Goal: Register for event/course

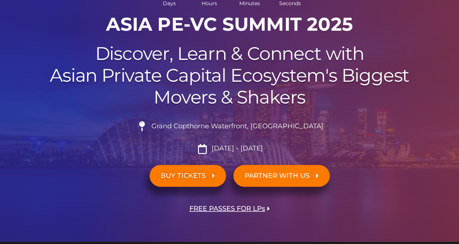
scroll to position [110, 0]
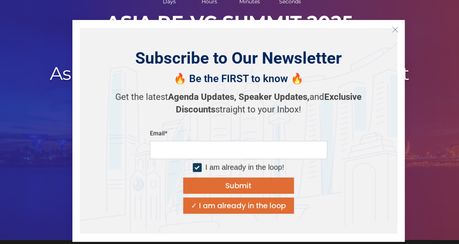
click at [396, 28] on line "Close" at bounding box center [394, 29] width 5 height 5
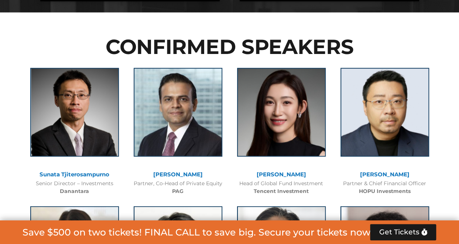
scroll to position [858, 0]
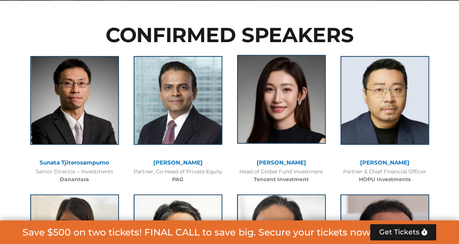
click at [306, 100] on img at bounding box center [281, 99] width 89 height 89
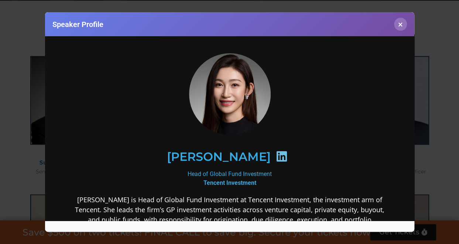
scroll to position [8, 0]
click at [401, 20] on button "×" at bounding box center [400, 24] width 13 height 13
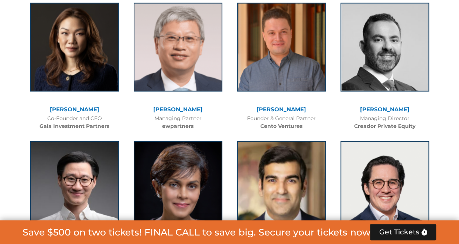
scroll to position [2059, 0]
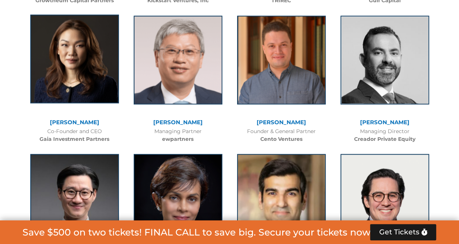
click at [92, 89] on img at bounding box center [74, 58] width 89 height 89
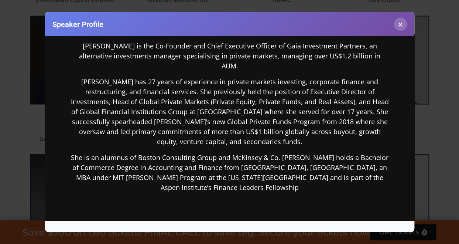
scroll to position [154, 0]
click at [401, 25] on button "×" at bounding box center [400, 24] width 13 height 13
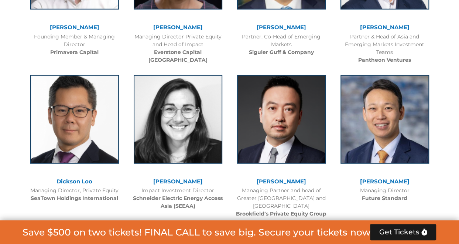
scroll to position [2306, 0]
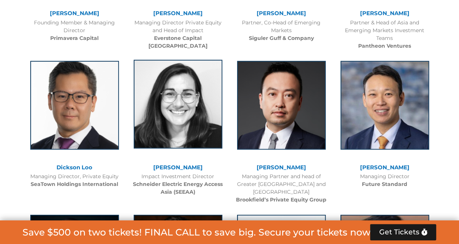
click at [209, 90] on img at bounding box center [178, 104] width 89 height 89
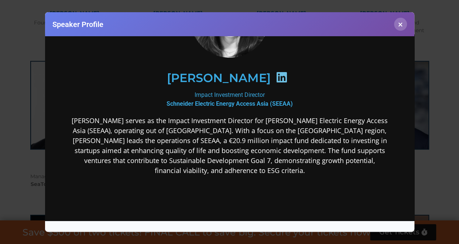
scroll to position [90, 0]
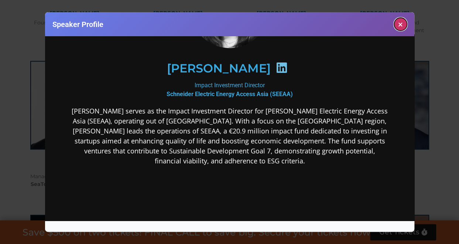
click at [400, 25] on button "×" at bounding box center [400, 24] width 13 height 13
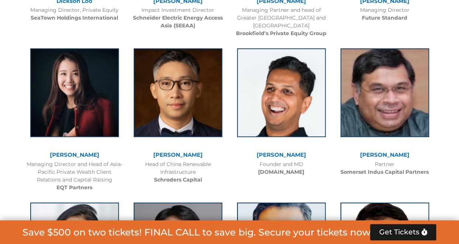
scroll to position [2473, 0]
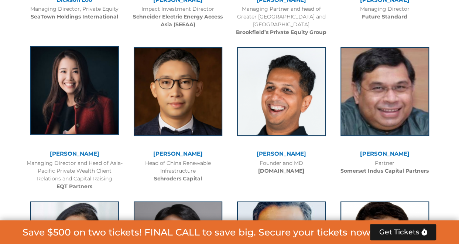
click at [107, 77] on img at bounding box center [74, 90] width 89 height 89
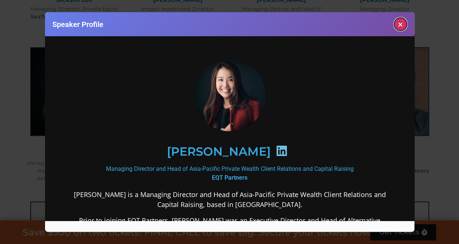
click at [399, 20] on button "×" at bounding box center [400, 24] width 13 height 13
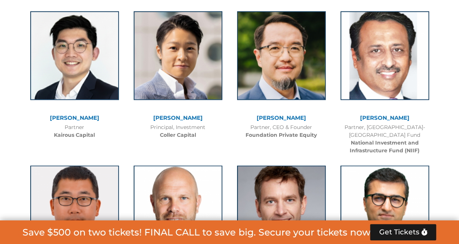
scroll to position [3384, 0]
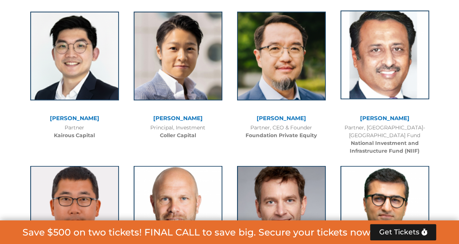
click at [410, 55] on img at bounding box center [384, 54] width 89 height 89
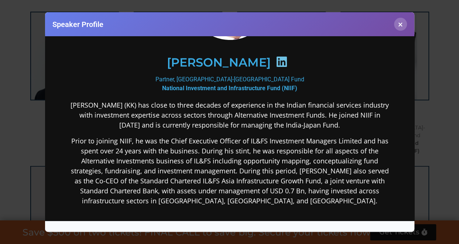
scroll to position [103, 0]
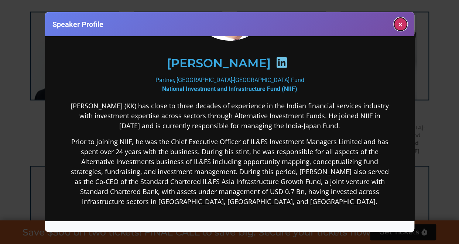
click at [397, 24] on button "×" at bounding box center [400, 24] width 13 height 13
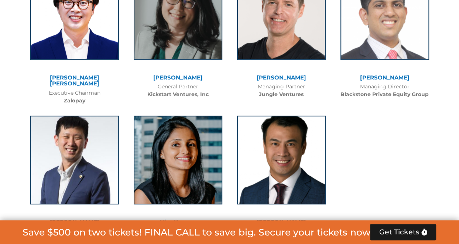
scroll to position [5237, 0]
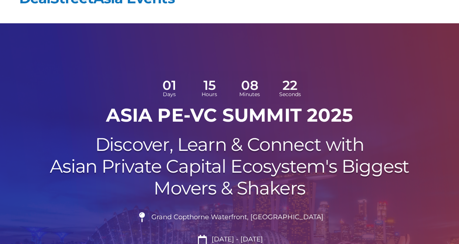
scroll to position [0, 0]
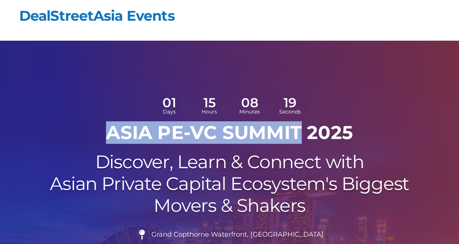
drag, startPoint x: 106, startPoint y: 133, endPoint x: 302, endPoint y: 134, distance: 195.6
click at [302, 134] on h1 "ASIA PE-VC Summit 2025" at bounding box center [229, 132] width 413 height 22
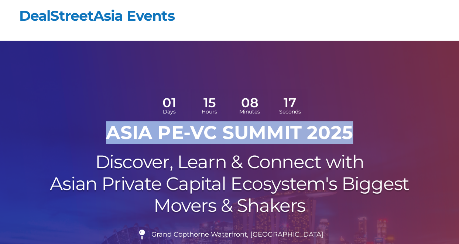
drag, startPoint x: 302, startPoint y: 134, endPoint x: 351, endPoint y: 132, distance: 48.8
click at [351, 132] on h1 "ASIA PE-VC Summit 2025" at bounding box center [229, 132] width 413 height 22
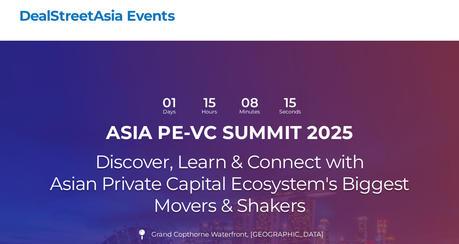
drag, startPoint x: 351, startPoint y: 132, endPoint x: 430, endPoint y: 154, distance: 82.8
click at [430, 154] on h2 "Discover, Learn & Connect with Asian Private Capital Ecosystem's Biggest Movers…" at bounding box center [229, 183] width 413 height 65
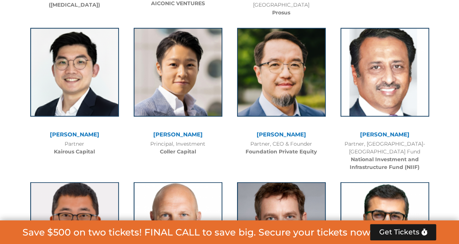
scroll to position [3368, 0]
